Goal: Navigation & Orientation: Find specific page/section

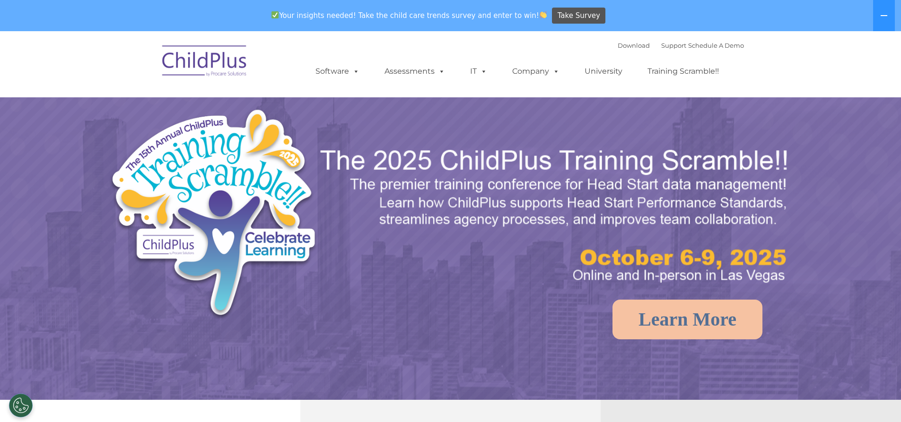
select select "MEDIUM"
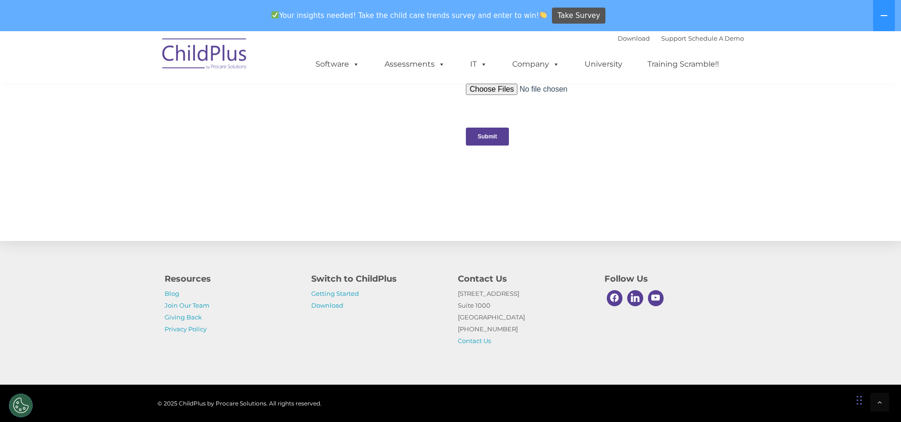
scroll to position [974, 0]
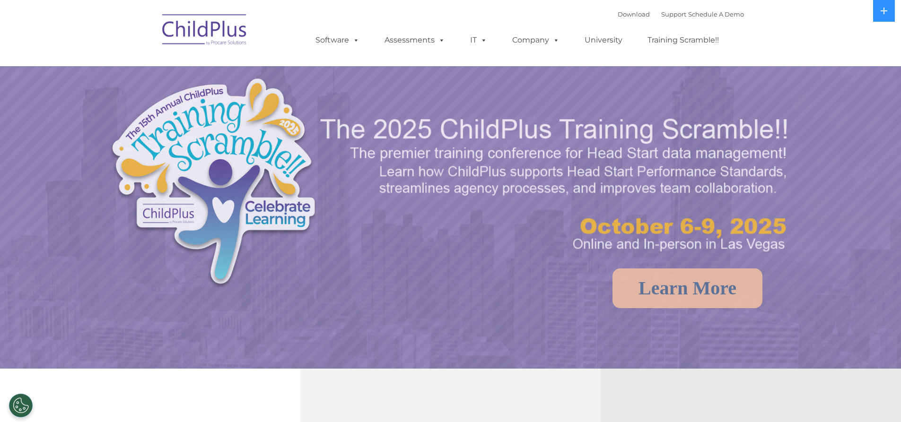
select select "MEDIUM"
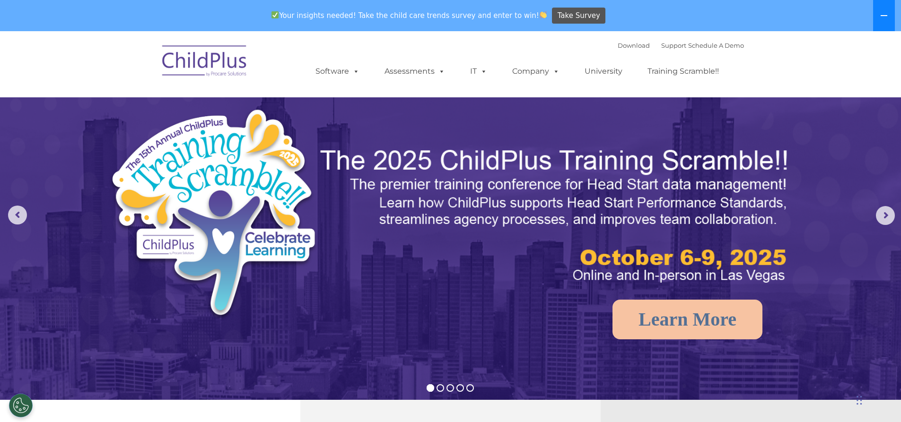
click at [888, 17] on icon at bounding box center [884, 16] width 8 height 8
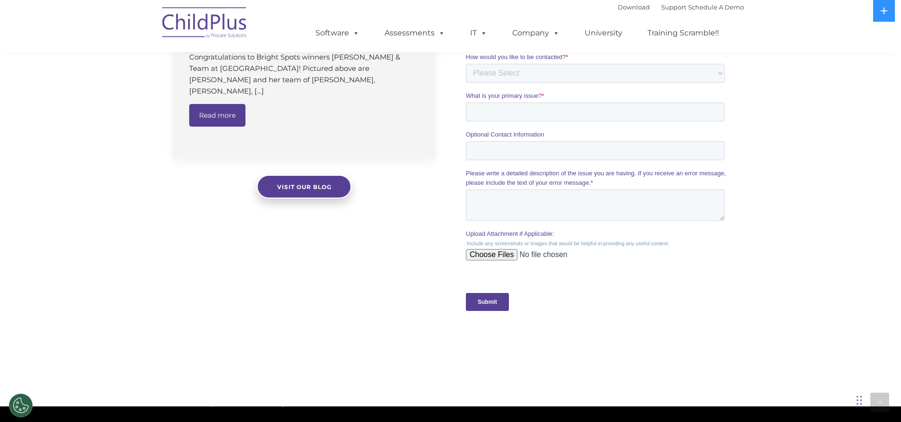
scroll to position [741, 0]
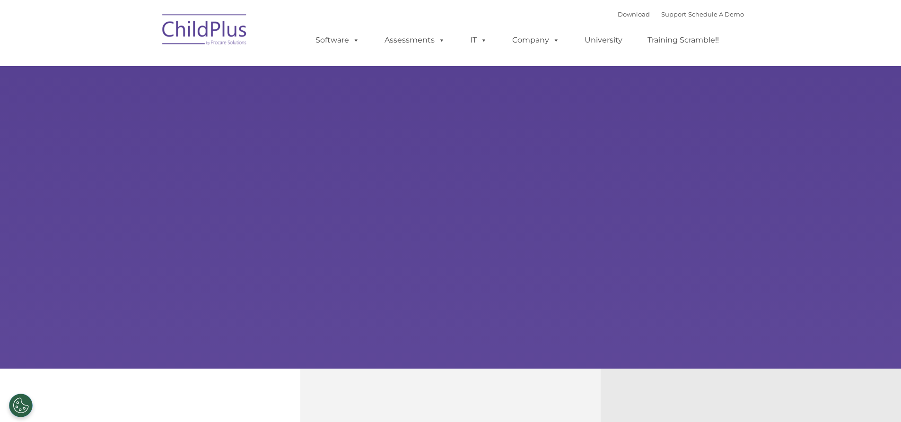
type input ""
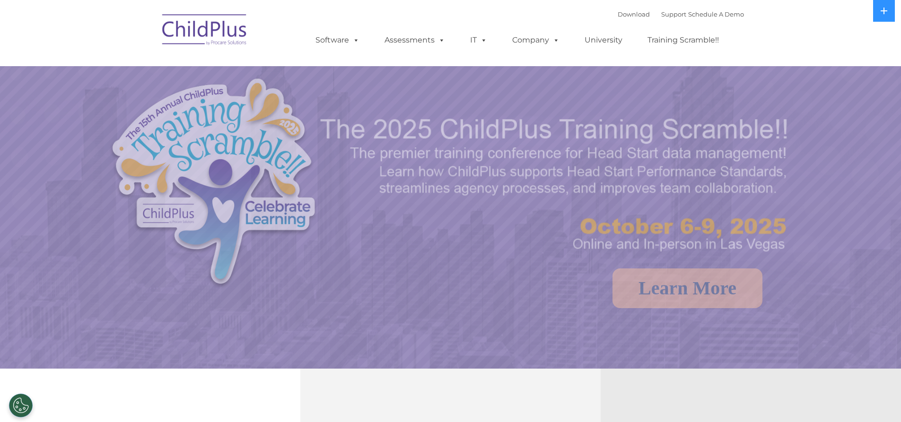
select select "MEDIUM"
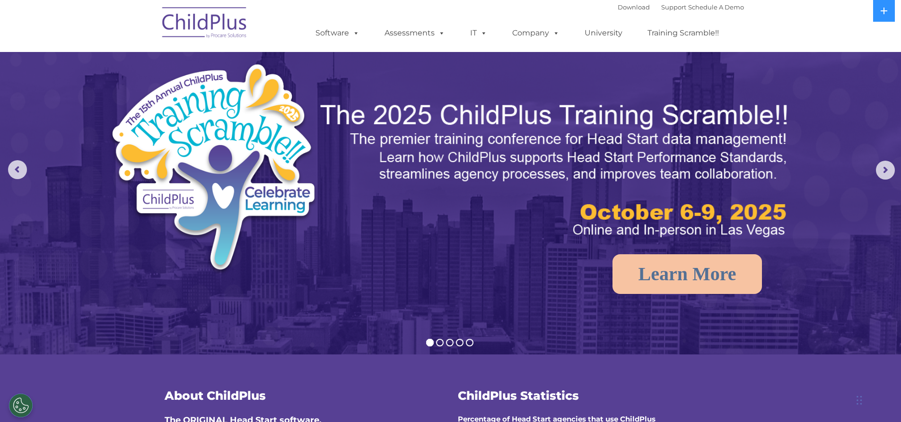
click at [219, 23] on img at bounding box center [205, 23] width 95 height 47
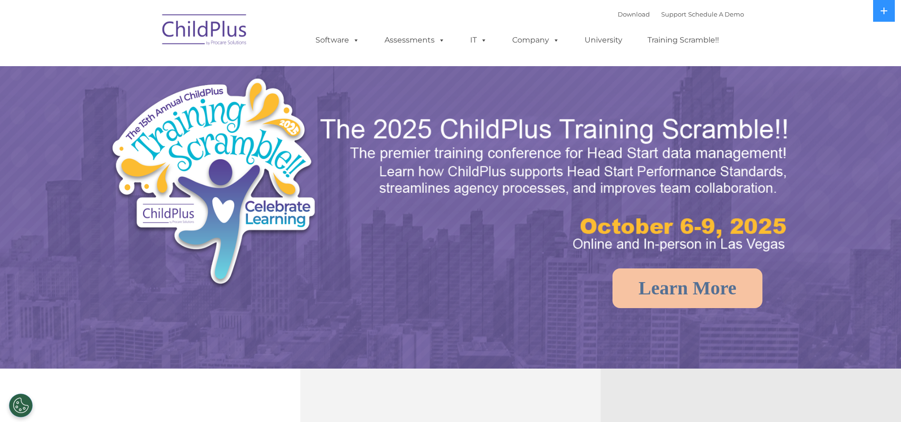
select select "MEDIUM"
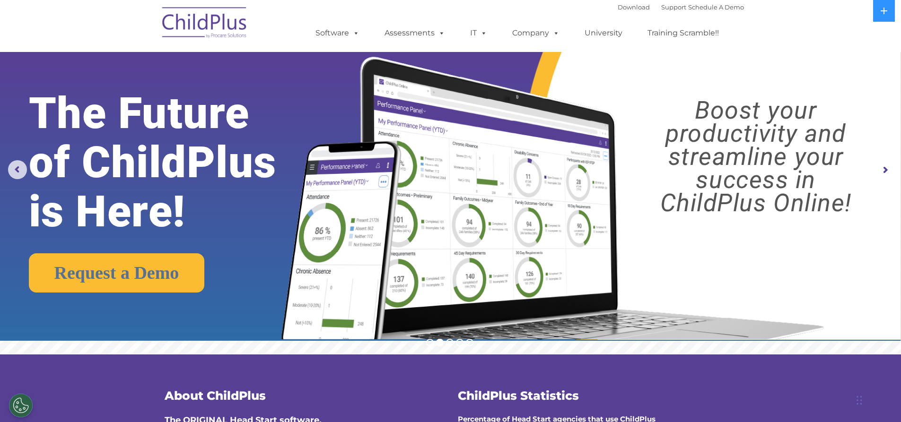
click at [176, 33] on img at bounding box center [205, 23] width 95 height 47
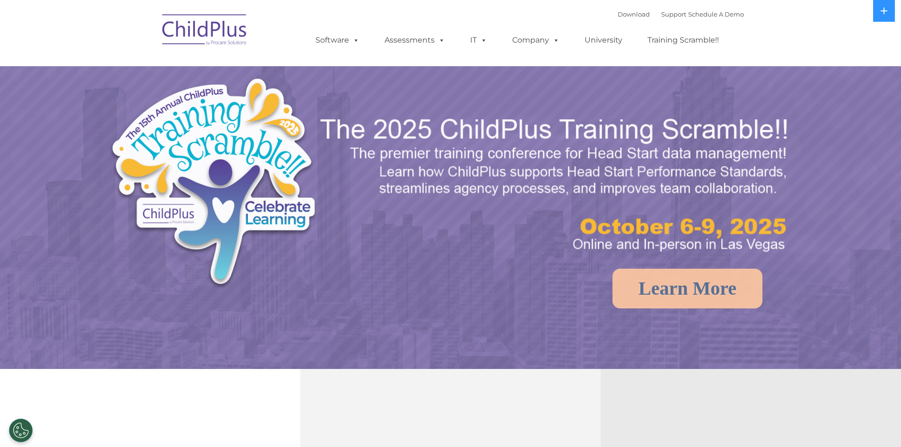
select select "MEDIUM"
